Goal: Task Accomplishment & Management: Complete application form

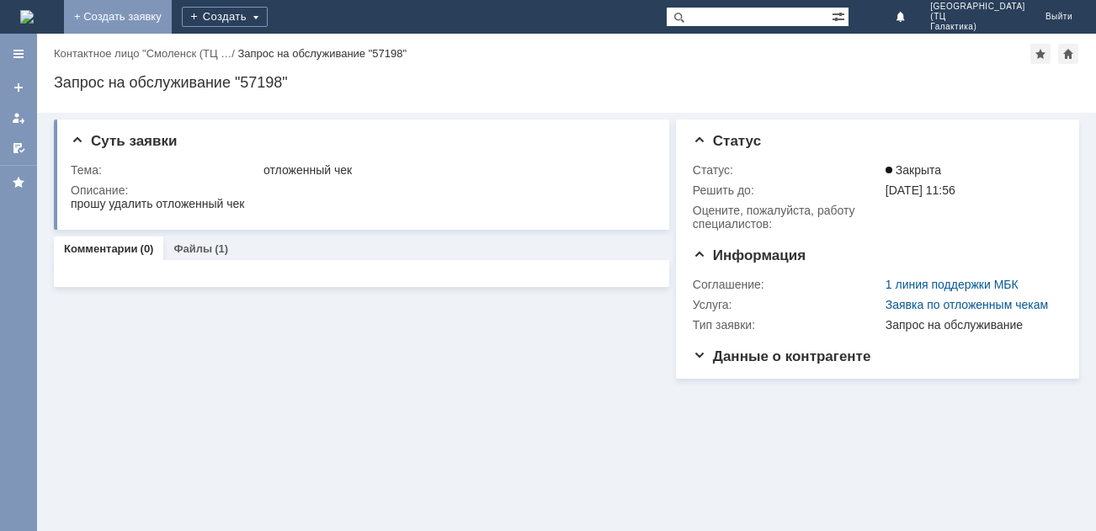
click at [172, 23] on link "+ Создать заявку" at bounding box center [118, 17] width 108 height 34
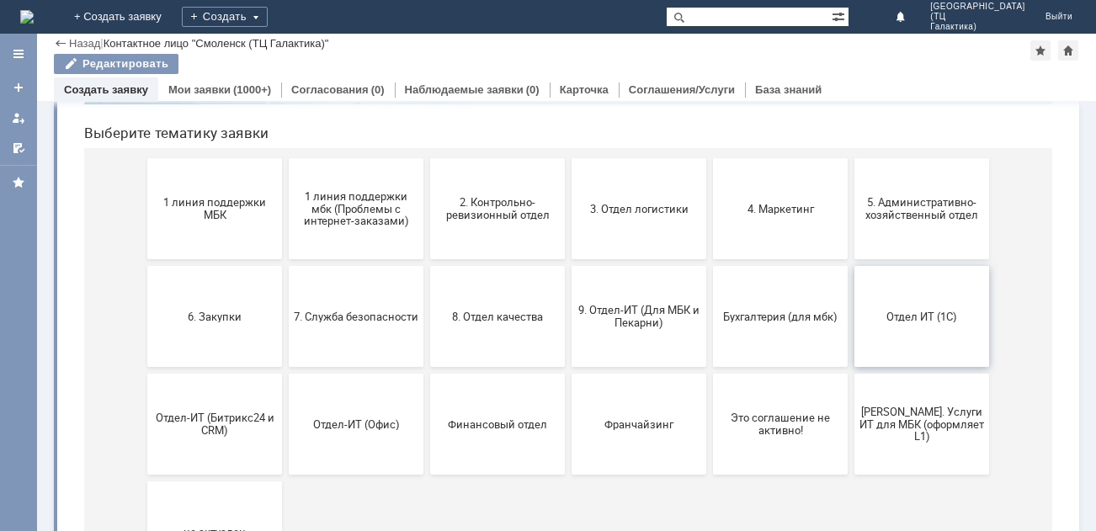
scroll to position [168, 0]
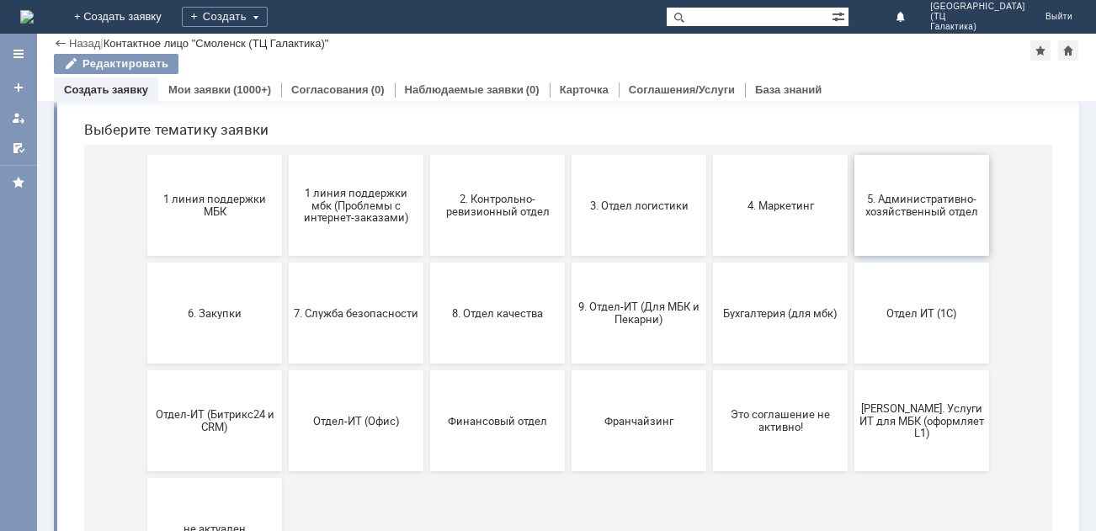
click at [908, 205] on span "5. Административно-хозяйственный отдел" at bounding box center [921, 205] width 125 height 25
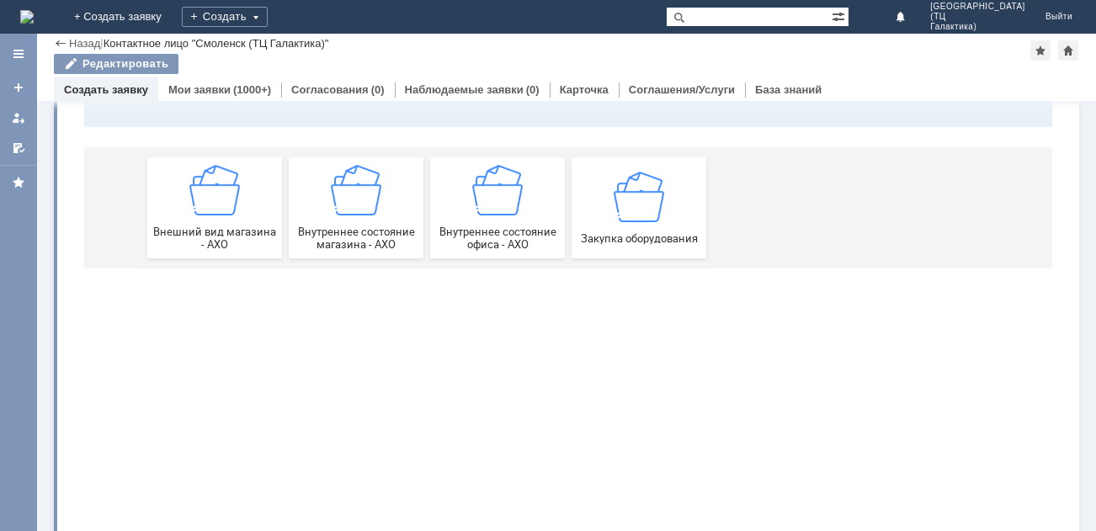
scroll to position [0, 0]
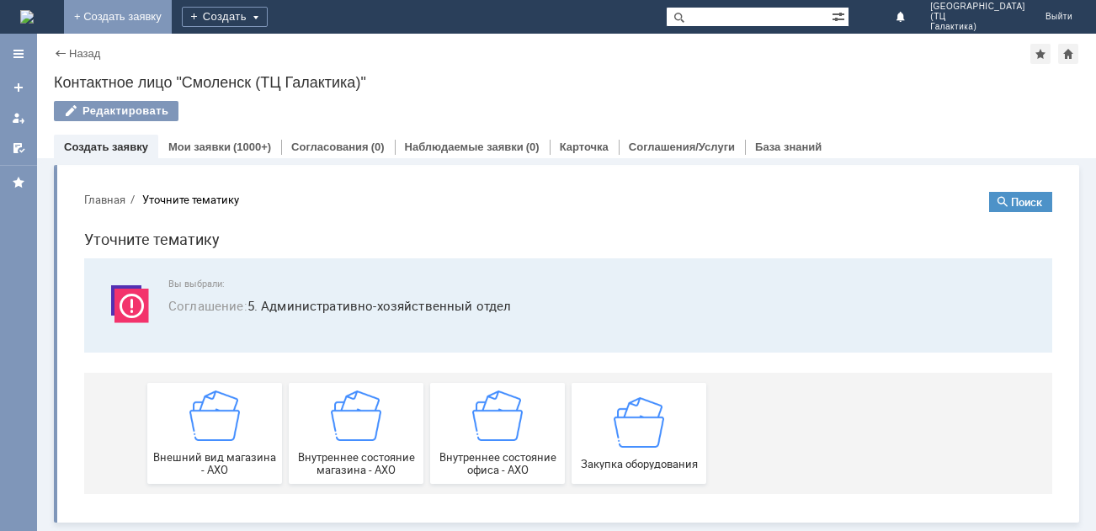
click at [172, 23] on link "+ Создать заявку" at bounding box center [118, 17] width 108 height 34
click at [172, 16] on link "+ Создать заявку" at bounding box center [118, 17] width 108 height 34
click at [19, 93] on div at bounding box center [18, 87] width 13 height 13
click at [63, 56] on div "Назад" at bounding box center [77, 53] width 46 height 13
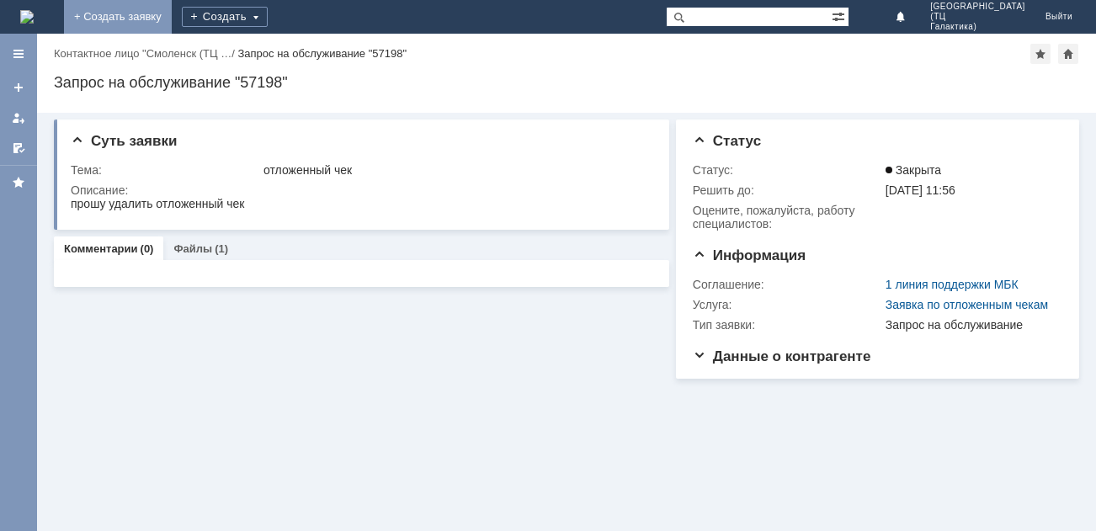
click at [172, 22] on link "+ Создать заявку" at bounding box center [118, 17] width 108 height 34
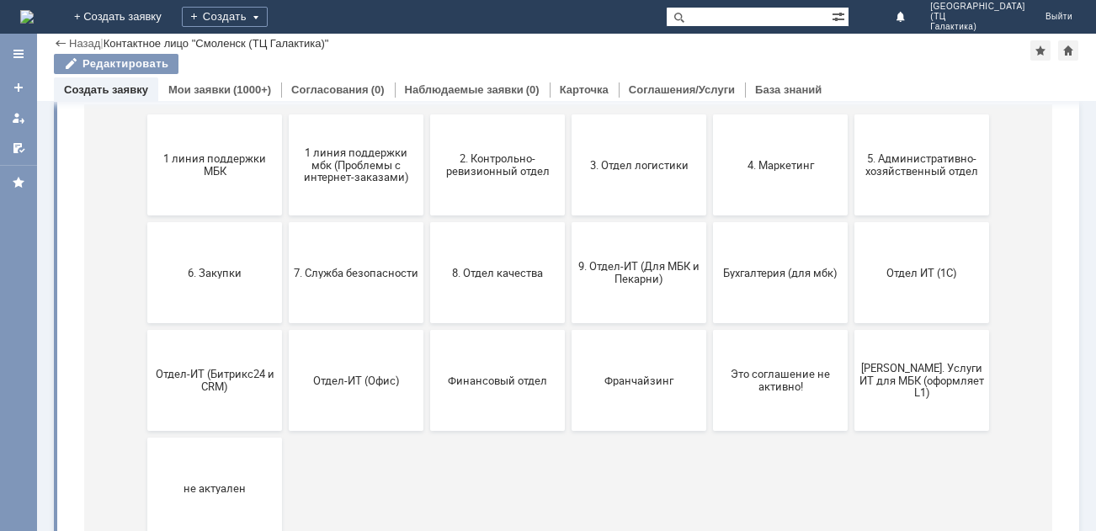
scroll to position [253, 0]
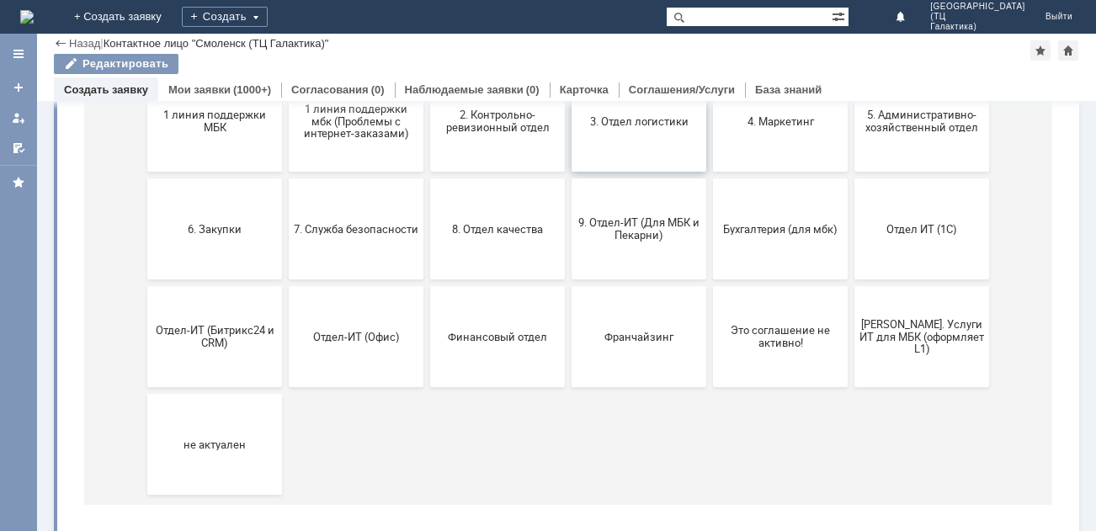
click at [617, 138] on button "3. Отдел логистики" at bounding box center [639, 121] width 135 height 101
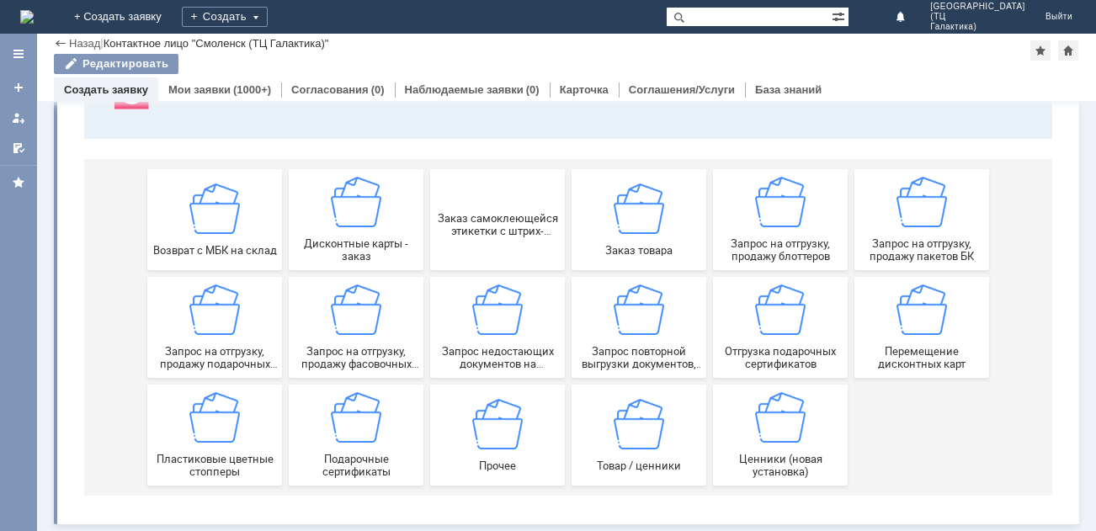
scroll to position [157, 0]
click at [364, 353] on span "Запрос на отгрузку, продажу фасовочных пакетов" at bounding box center [356, 357] width 125 height 25
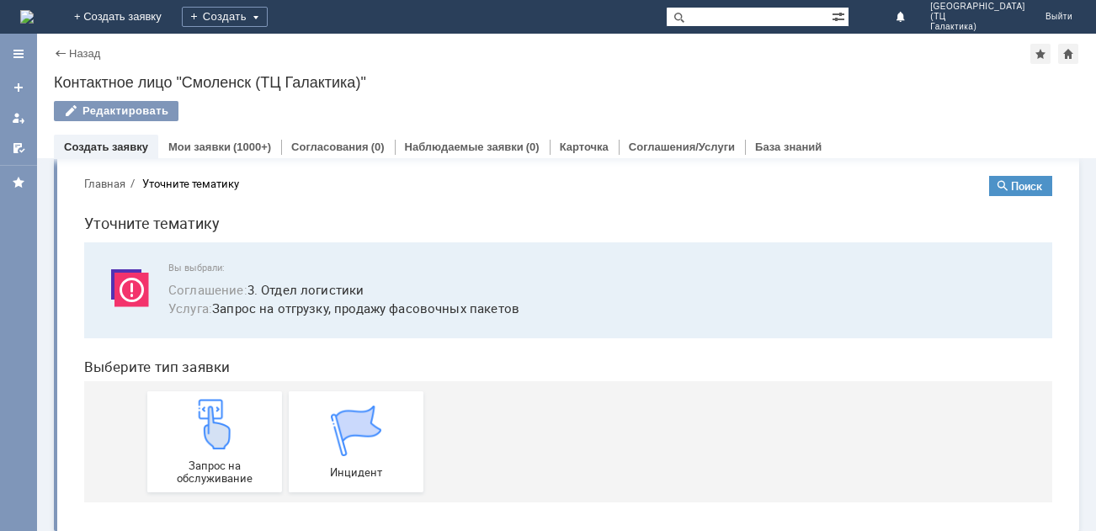
scroll to position [24, 0]
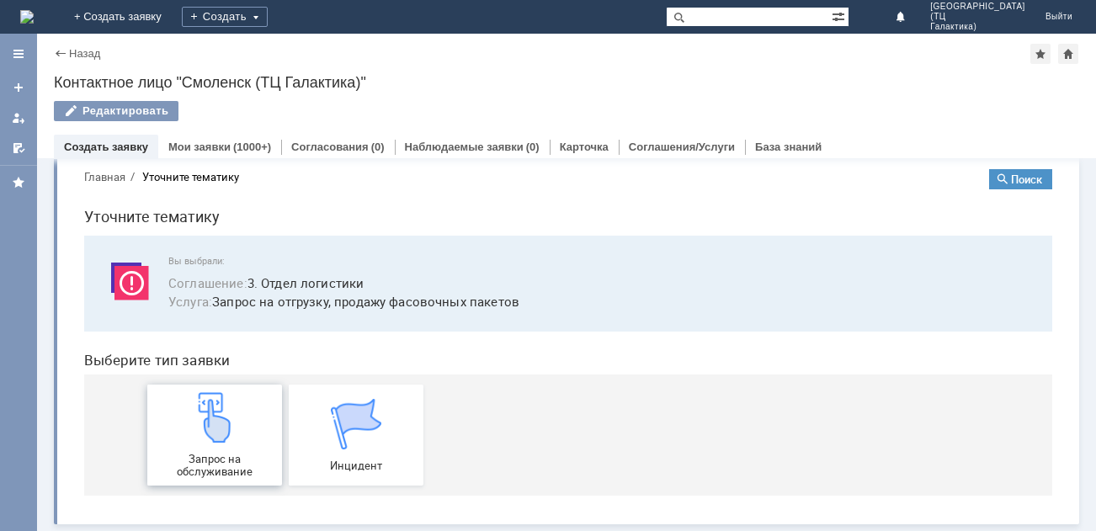
click at [220, 448] on div "Запрос на обслуживание" at bounding box center [214, 435] width 125 height 86
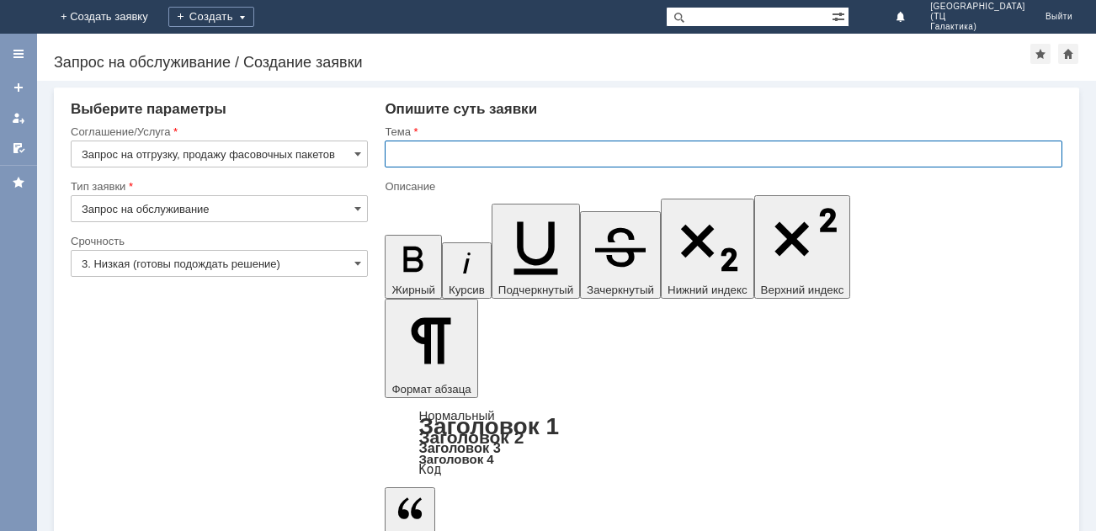
click at [402, 160] on input "text" at bounding box center [724, 154] width 678 height 27
type input "фасовочные пакеты"
